Goal: Task Accomplishment & Management: Use online tool/utility

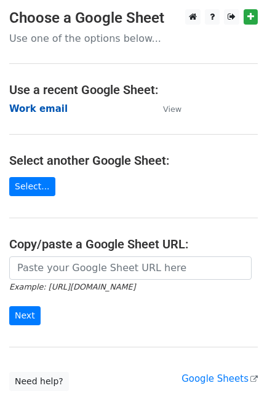
click at [52, 114] on strong "Work email" at bounding box center [38, 108] width 58 height 11
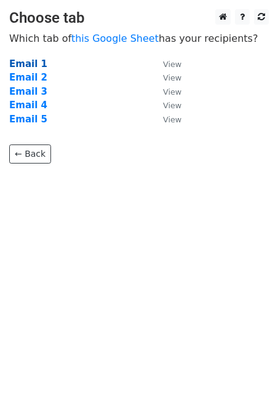
click at [28, 58] on strong "Email 1" at bounding box center [28, 63] width 38 height 11
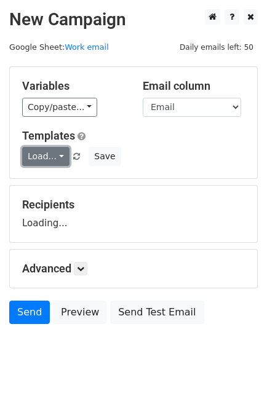
click at [43, 152] on link "Load..." at bounding box center [45, 156] width 47 height 19
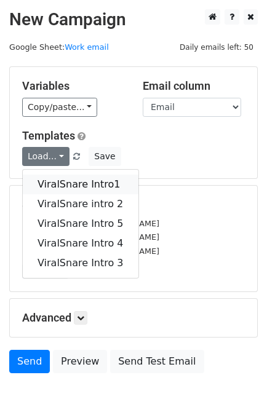
click at [55, 175] on link "ViralSnare Intro1" at bounding box center [81, 185] width 116 height 20
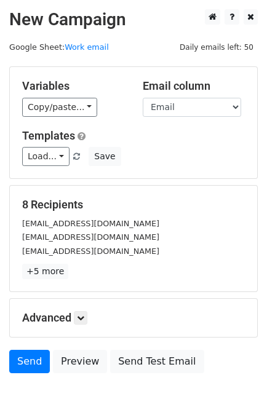
scroll to position [60, 0]
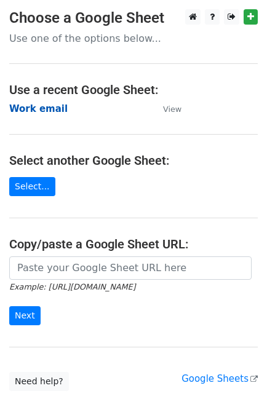
click at [37, 105] on strong "Work email" at bounding box center [38, 108] width 58 height 11
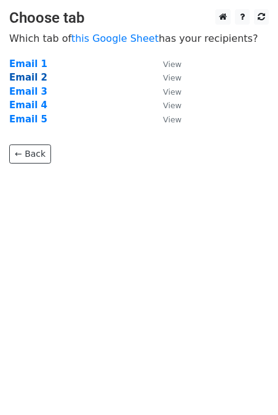
click at [26, 79] on strong "Email 2" at bounding box center [28, 77] width 38 height 11
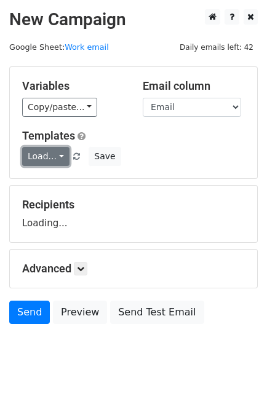
click at [33, 148] on link "Load..." at bounding box center [45, 156] width 47 height 19
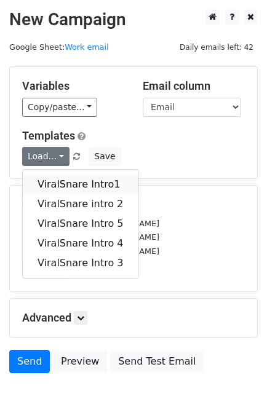
click at [58, 182] on link "ViralSnare Intro1" at bounding box center [81, 185] width 116 height 20
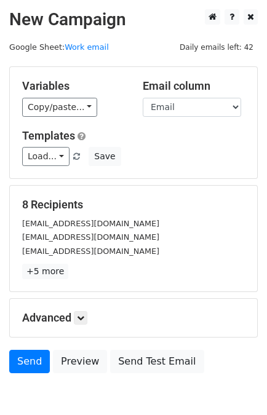
scroll to position [60, 0]
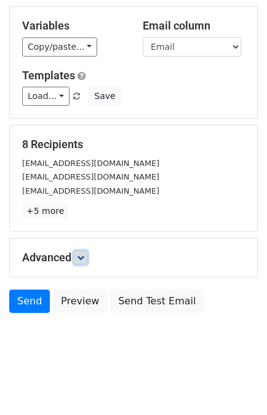
click at [81, 258] on icon at bounding box center [80, 257] width 7 height 7
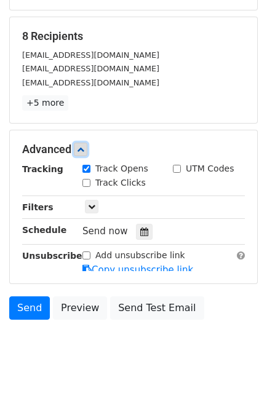
scroll to position [180, 0]
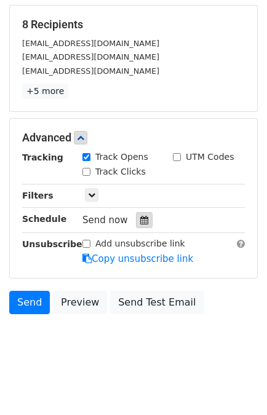
click at [140, 221] on icon at bounding box center [144, 220] width 8 height 9
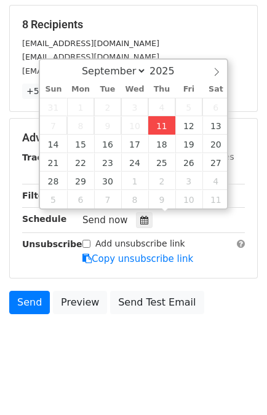
type input "2025-09-11 14:12"
type input "02"
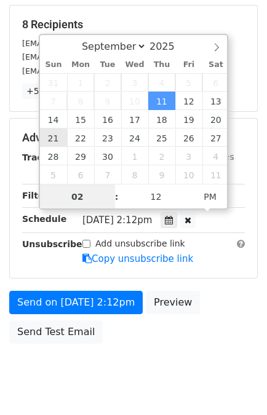
scroll to position [160, 0]
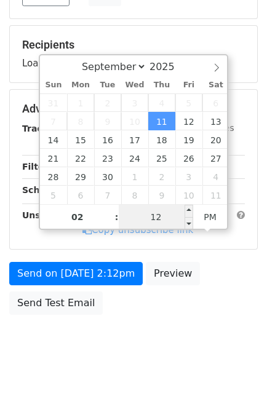
click at [145, 213] on input "12" at bounding box center [156, 217] width 75 height 25
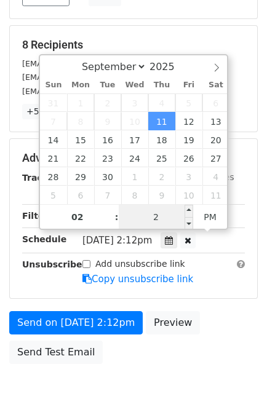
type input "25"
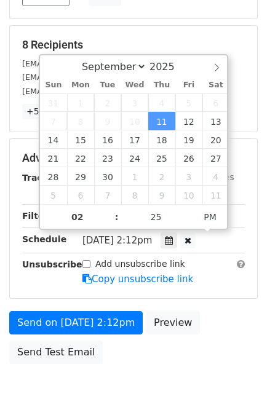
type input "2025-09-11 14:25"
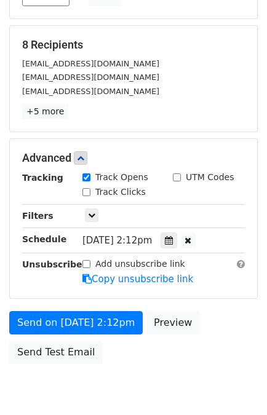
click at [224, 328] on div "Send on Sep 11 at 2:12pm Preview Send Test Email" at bounding box center [133, 340] width 267 height 59
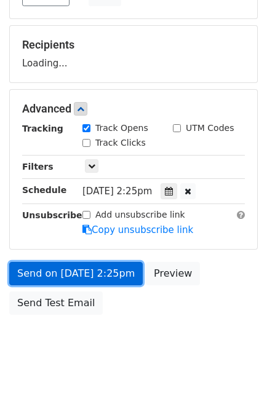
click at [109, 270] on link "Send on Sep 11 at 2:25pm" at bounding box center [75, 273] width 133 height 23
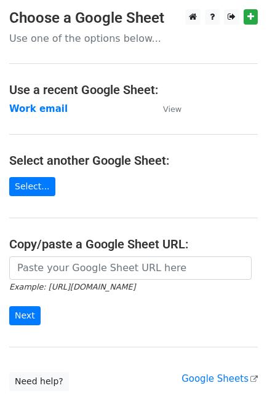
click at [25, 117] on main "Choose a Google Sheet Use one of the options below... Use a recent Google Sheet…" at bounding box center [133, 200] width 267 height 382
click at [33, 111] on strong "Work email" at bounding box center [38, 108] width 58 height 11
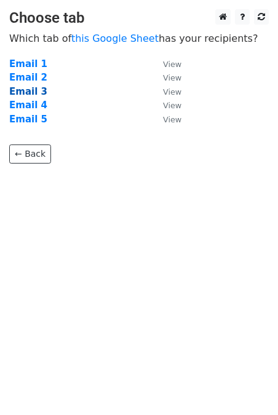
click at [30, 90] on strong "Email 3" at bounding box center [28, 91] width 38 height 11
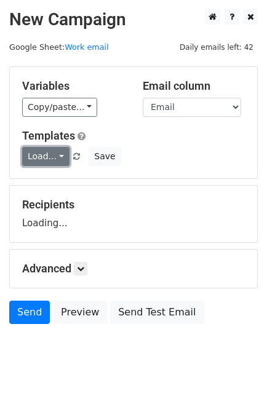
click at [42, 159] on link "Load..." at bounding box center [45, 156] width 47 height 19
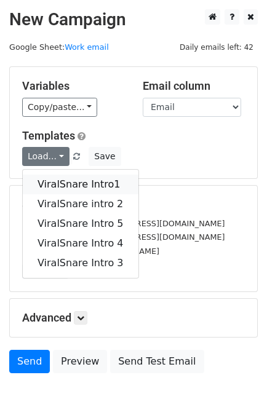
click at [66, 185] on link "ViralSnare Intro1" at bounding box center [81, 185] width 116 height 20
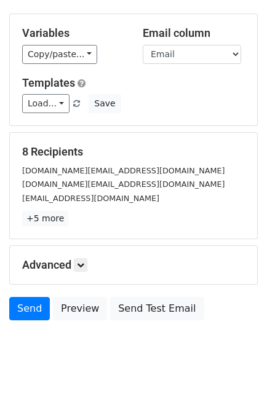
scroll to position [54, 0]
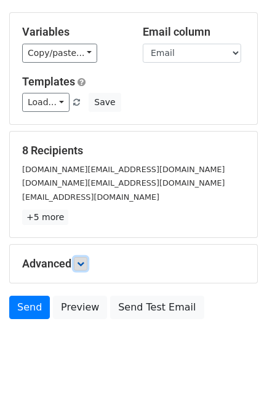
click at [82, 261] on icon at bounding box center [80, 263] width 7 height 7
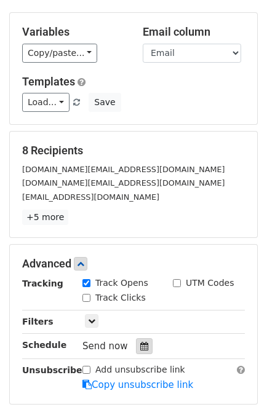
click at [137, 351] on div at bounding box center [144, 346] width 17 height 16
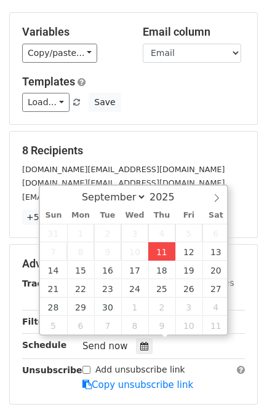
type input "2025-09-11 14:13"
type input "02"
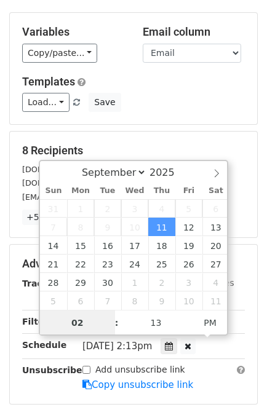
scroll to position [0, 0]
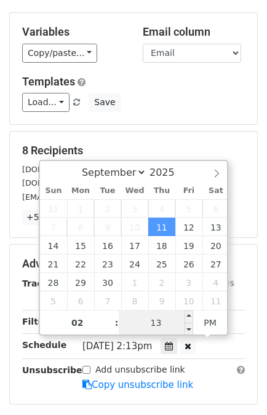
click at [156, 320] on input "13" at bounding box center [156, 323] width 75 height 25
type input "35"
type input "2025-09-11 14:35"
click at [257, 315] on main "New Campaign Daily emails left: 42 Google Sheet: Work email Variables Copy/past…" at bounding box center [133, 215] width 267 height 521
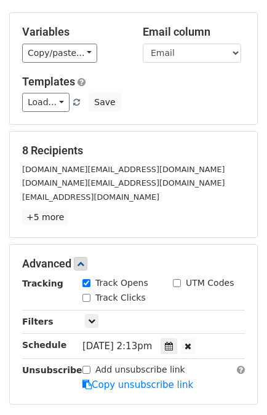
scroll to position [209, 0]
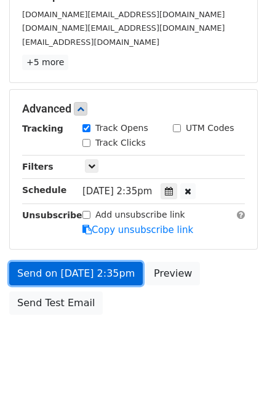
click at [81, 270] on link "Send on Sep 11 at 2:35pm" at bounding box center [75, 273] width 133 height 23
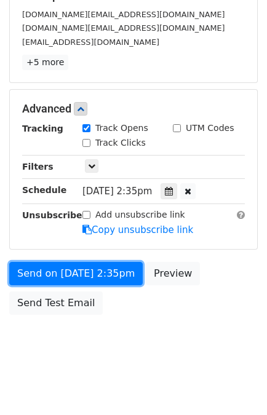
scroll to position [0, 0]
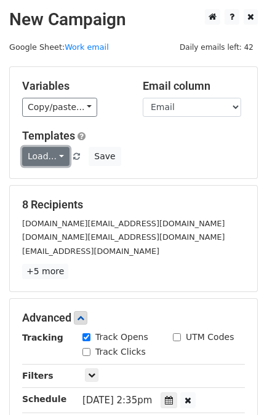
click at [44, 151] on link "Load..." at bounding box center [45, 156] width 47 height 19
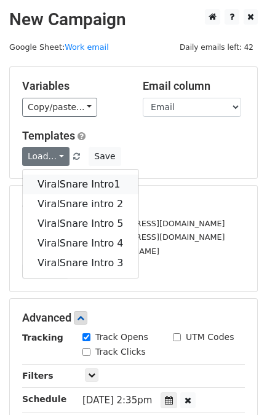
click at [58, 175] on link "ViralSnare Intro1" at bounding box center [81, 185] width 116 height 20
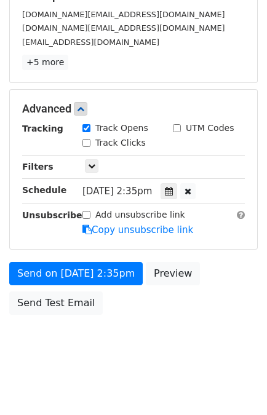
scroll to position [160, 0]
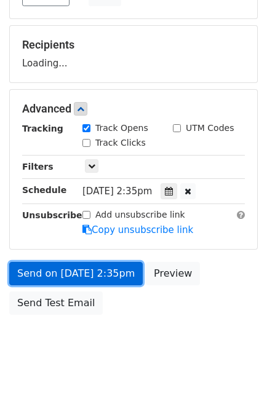
click at [58, 266] on link "Send on Sep 11 at 2:35pm" at bounding box center [75, 273] width 133 height 23
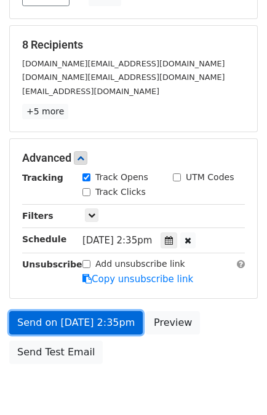
click at [41, 317] on link "Send on Sep 11 at 2:35pm" at bounding box center [75, 322] width 133 height 23
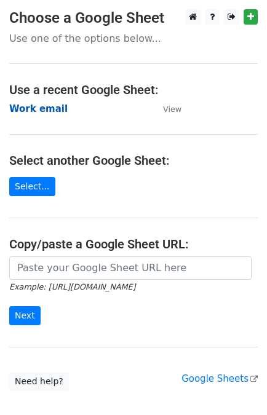
click at [44, 106] on strong "Work email" at bounding box center [38, 108] width 58 height 11
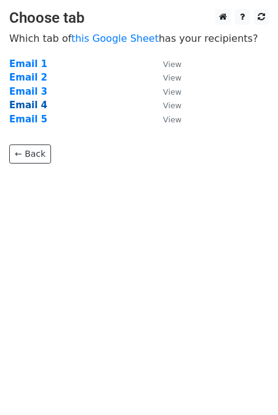
click at [29, 108] on strong "Email 4" at bounding box center [28, 105] width 38 height 11
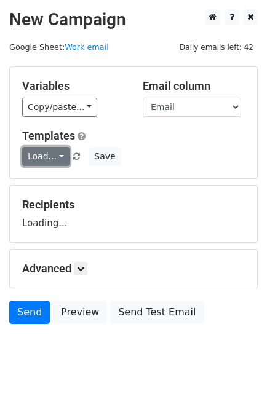
click at [44, 156] on link "Load..." at bounding box center [45, 156] width 47 height 19
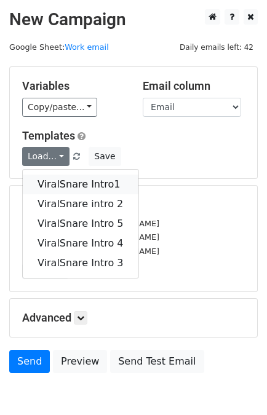
click at [65, 185] on link "ViralSnare Intro1" at bounding box center [81, 185] width 116 height 20
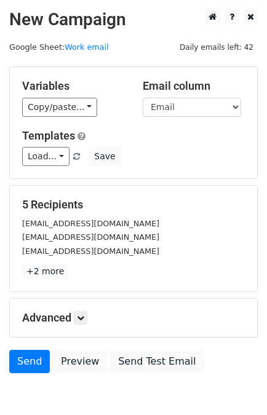
scroll to position [60, 0]
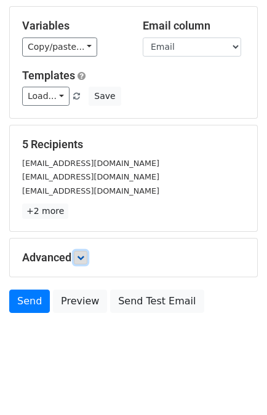
click at [80, 258] on icon at bounding box center [80, 257] width 7 height 7
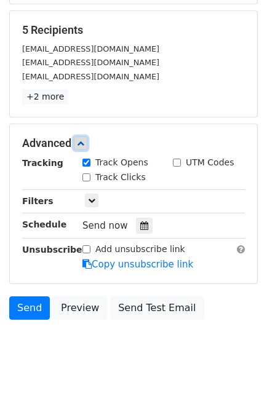
scroll to position [178, 0]
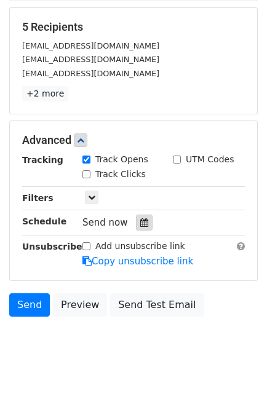
click at [142, 219] on div at bounding box center [144, 223] width 17 height 16
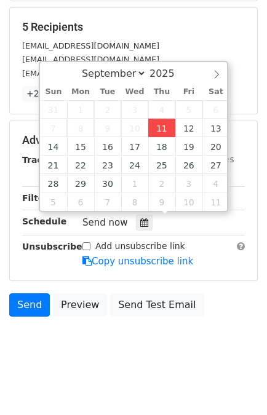
type input "2025-09-11 14:14"
type input "02"
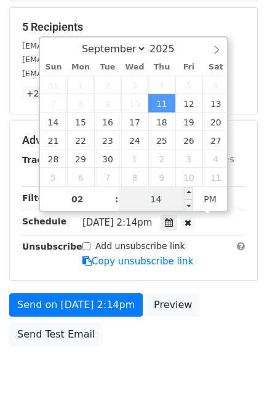
click at [152, 218] on span "Thu, Sep 11, 2:14pm" at bounding box center [116, 222] width 69 height 11
click at [157, 200] on input "14" at bounding box center [156, 199] width 75 height 25
type input "55"
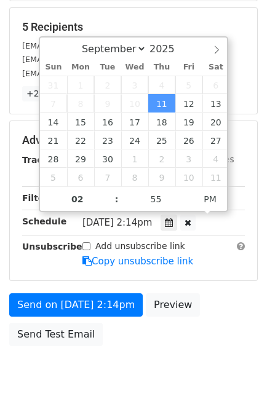
type input "2025-09-11 14:55"
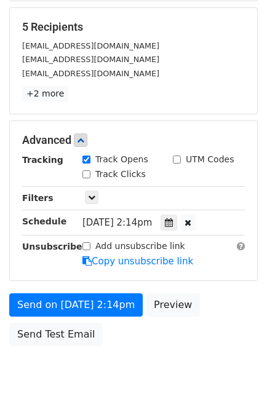
click at [207, 296] on div "Send on Sep 11 at 2:14pm Preview Send Test Email" at bounding box center [133, 322] width 267 height 59
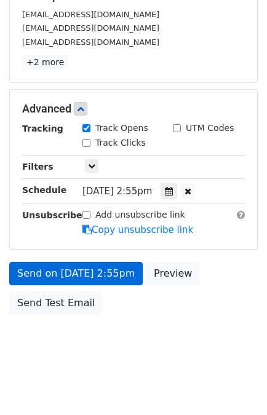
scroll to position [160, 0]
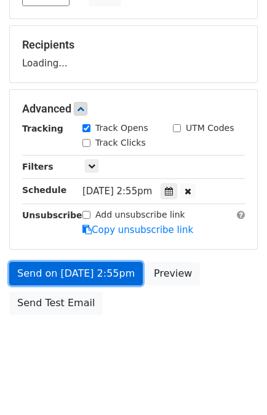
click at [95, 269] on link "Send on Sep 11 at 2:55pm" at bounding box center [75, 273] width 133 height 23
